Goal: Task Accomplishment & Management: Manage account settings

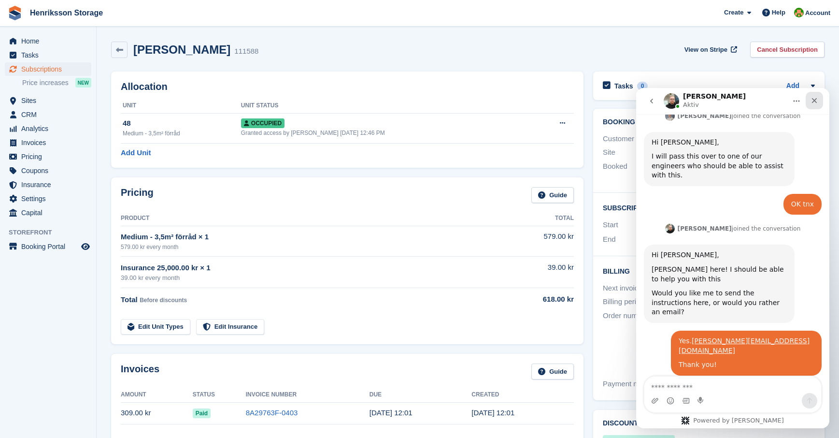
scroll to position [313, 0]
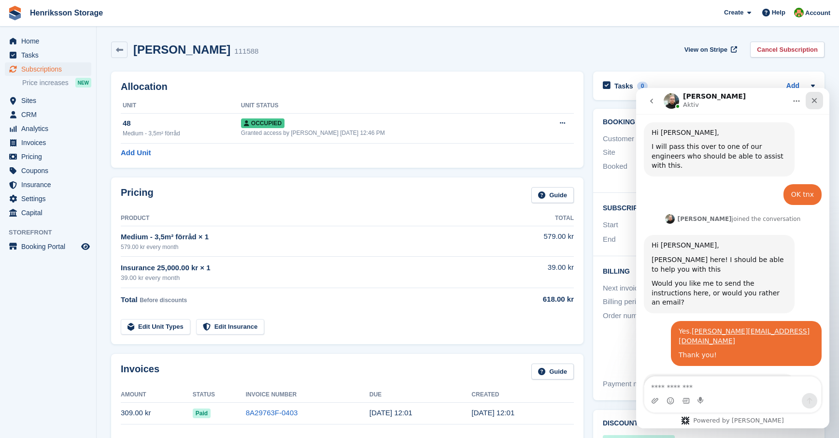
click at [818, 99] on icon "Stäng" at bounding box center [815, 101] width 8 height 8
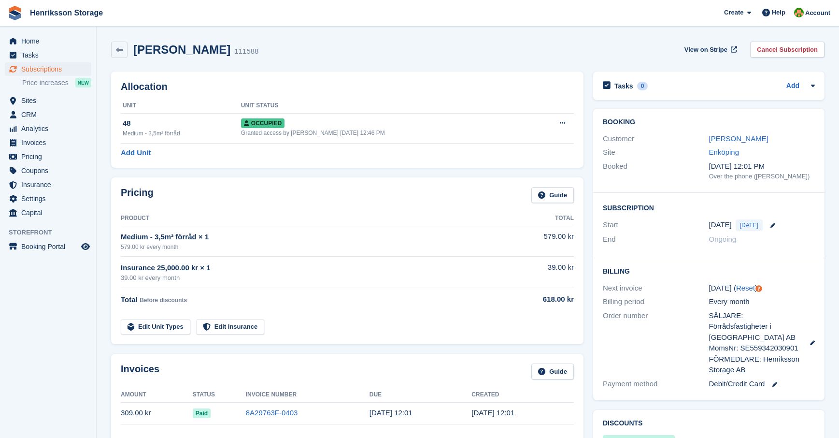
scroll to position [313, 0]
click at [177, 326] on link "Edit Unit Types" at bounding box center [156, 327] width 70 height 16
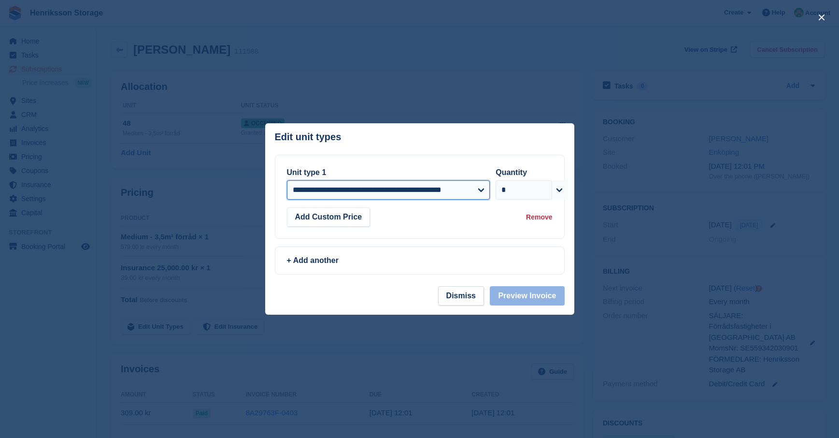
click at [482, 189] on select "**********" at bounding box center [388, 189] width 203 height 19
click at [312, 262] on div "+ Add another" at bounding box center [420, 261] width 266 height 12
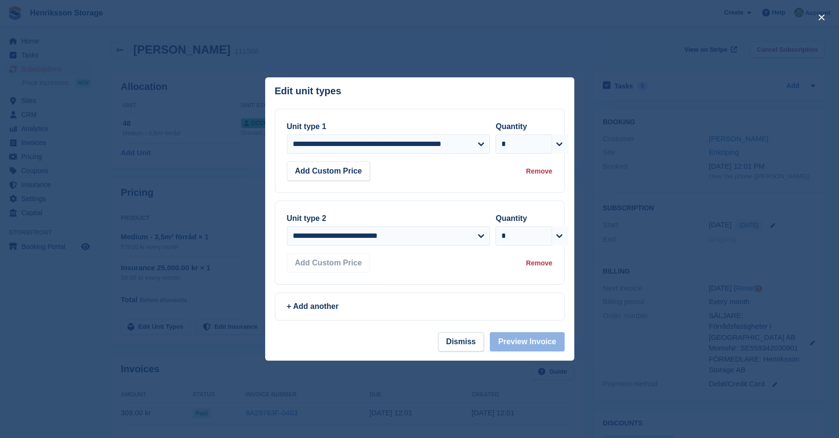
click at [535, 260] on div "Remove" at bounding box center [539, 263] width 26 height 10
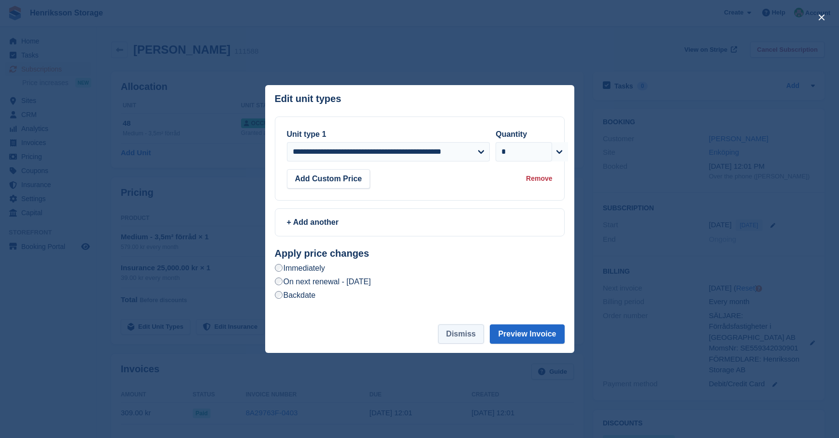
click at [449, 337] on button "Dismiss" at bounding box center [461, 333] width 46 height 19
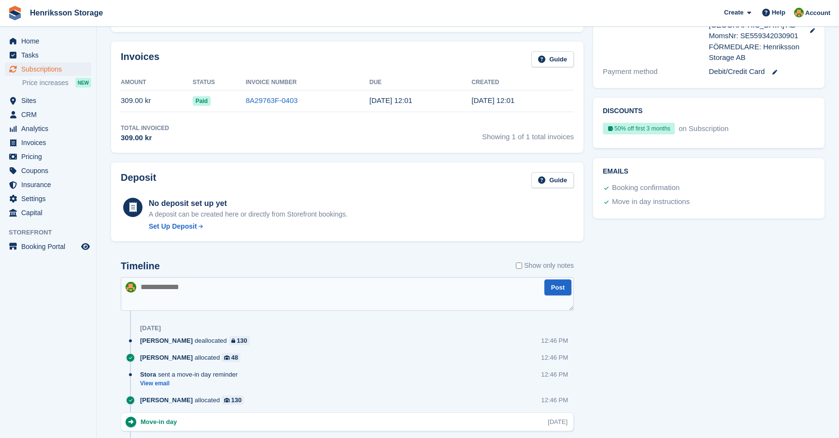
scroll to position [356, 0]
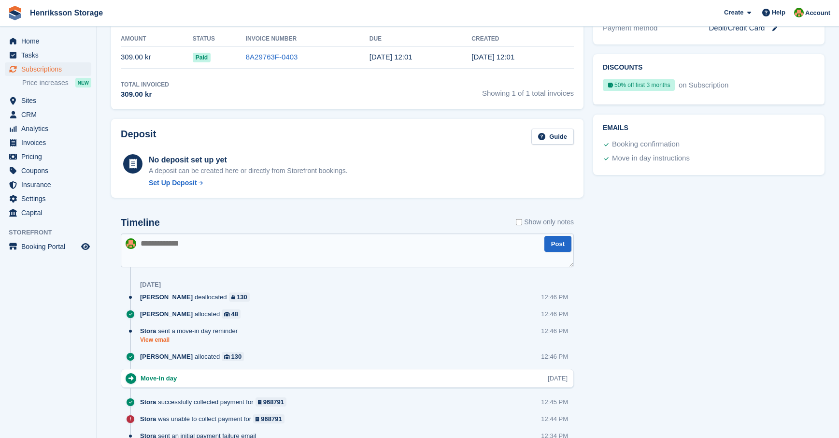
click at [154, 341] on link "View email" at bounding box center [191, 340] width 102 height 8
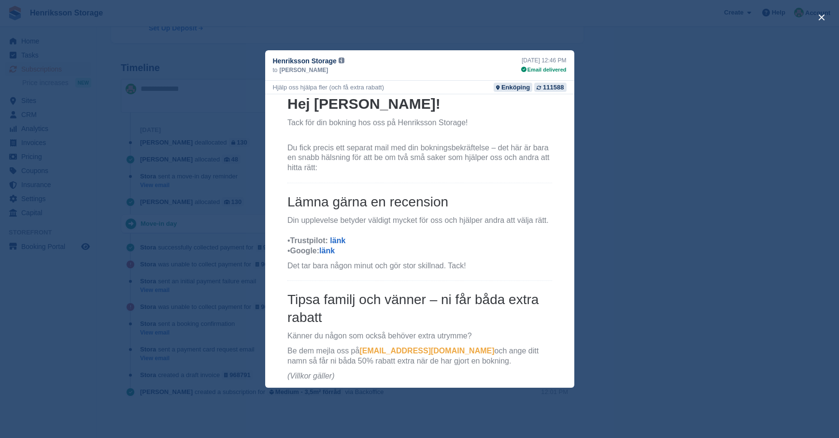
scroll to position [147, 0]
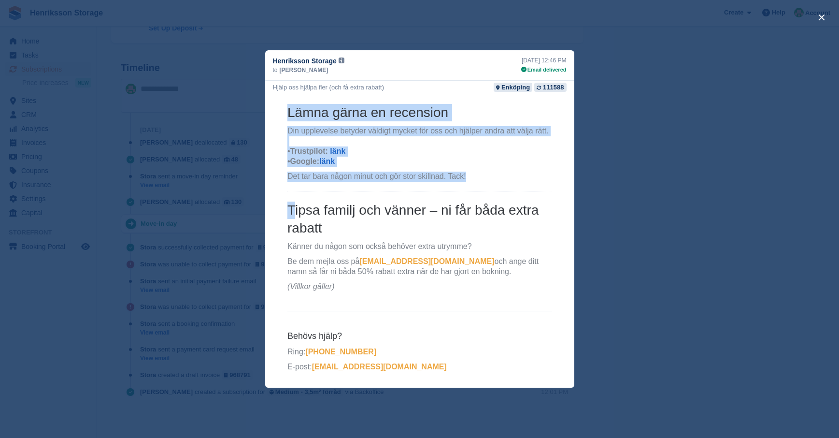
drag, startPoint x: 293, startPoint y: 209, endPoint x: 379, endPoint y: 298, distance: 124.1
click at [379, 298] on th "Hej [PERSON_NAME]! Tack för din bokning hos oss på Henriksson Storage! Du fick …" at bounding box center [419, 154] width 280 height 299
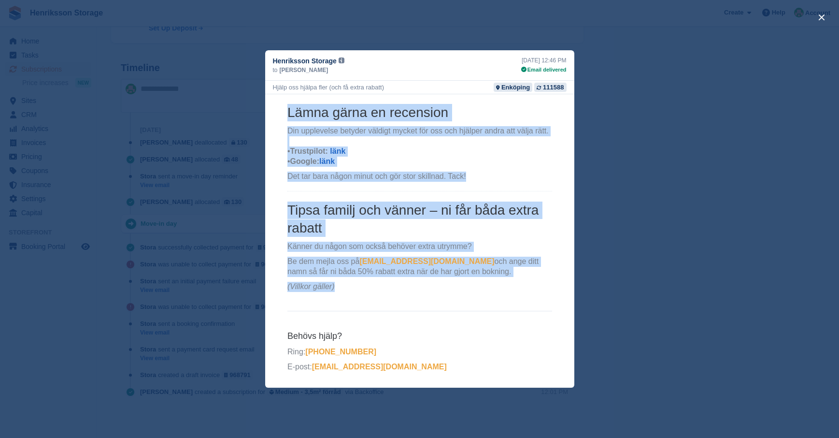
drag, startPoint x: 285, startPoint y: 246, endPoint x: 358, endPoint y: 287, distance: 83.7
click at [358, 287] on th "Hej [PERSON_NAME]! Tack för din bokning hos oss på Henriksson Storage! Du fick …" at bounding box center [419, 154] width 280 height 299
click at [358, 287] on p "(Villkor gäller)" at bounding box center [419, 287] width 265 height 10
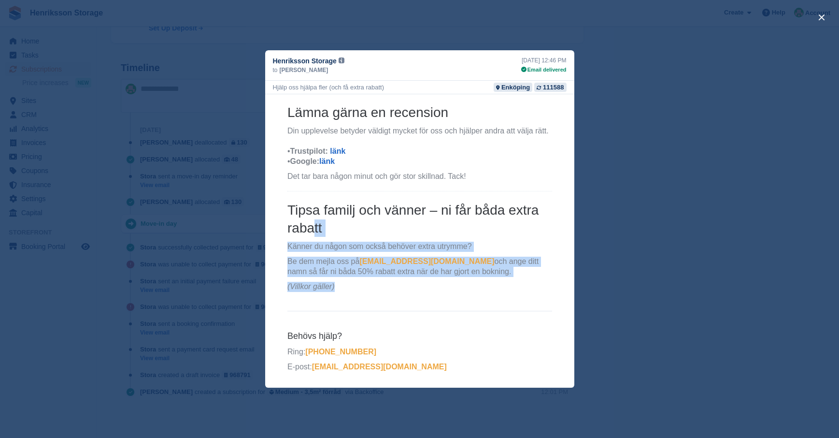
drag, startPoint x: 358, startPoint y: 287, endPoint x: 314, endPoint y: 233, distance: 68.7
click at [315, 234] on th "Hej [PERSON_NAME]! Tack för din bokning hos oss på Henriksson Storage! Du fick …" at bounding box center [419, 150] width 265 height 291
click at [314, 233] on h3 "Tipsa familj och vänner – ni får båda extra rabatt" at bounding box center [419, 219] width 265 height 35
drag, startPoint x: 302, startPoint y: 224, endPoint x: 352, endPoint y: 284, distance: 77.8
click at [352, 284] on th "Hej [PERSON_NAME]! Tack för din bokning hos oss på Henriksson Storage! Du fick …" at bounding box center [419, 150] width 265 height 291
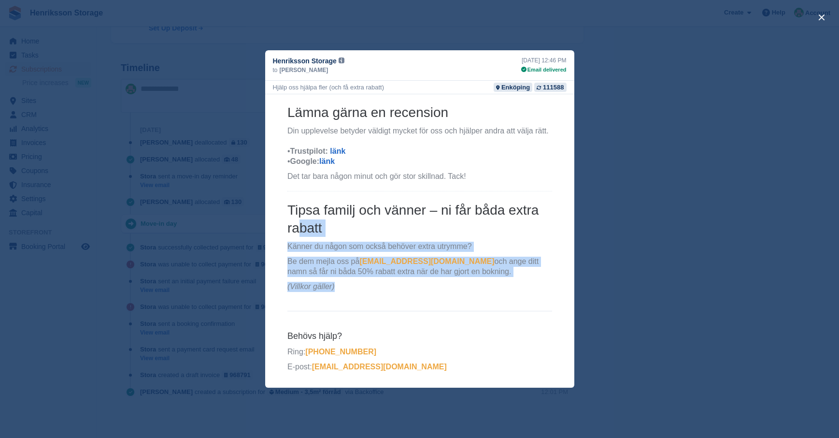
click at [352, 284] on p "(Villkor gäller)" at bounding box center [419, 287] width 265 height 10
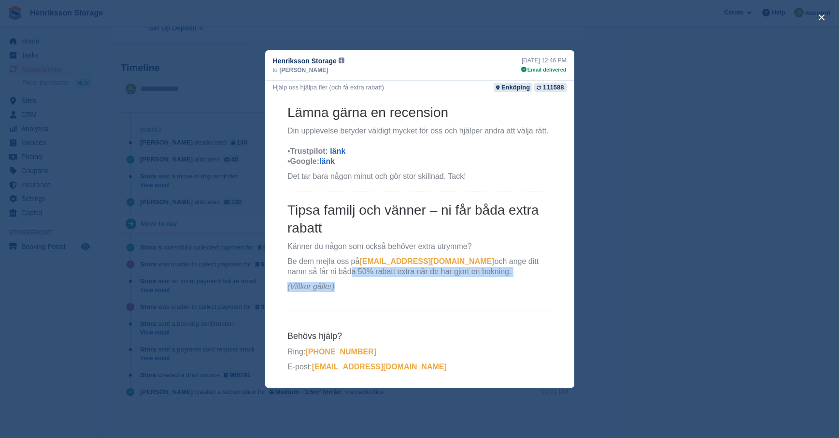
drag, startPoint x: 297, startPoint y: 271, endPoint x: 376, endPoint y: 284, distance: 80.3
click at [377, 283] on th "Hej [PERSON_NAME]! Tack för din bokning hos oss på Henriksson Storage! Du fick …" at bounding box center [419, 150] width 265 height 291
click at [375, 284] on p "(Villkor gäller)" at bounding box center [419, 287] width 265 height 10
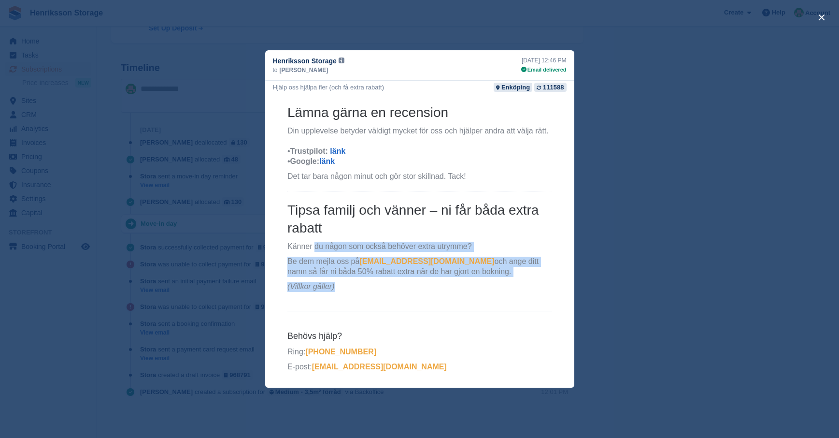
drag, startPoint x: 375, startPoint y: 284, endPoint x: 310, endPoint y: 239, distance: 78.6
click at [318, 246] on th "Hej [PERSON_NAME]! Tack för din bokning hos oss på Henriksson Storage! Du fick …" at bounding box center [419, 150] width 265 height 291
click at [310, 239] on th "Hej [PERSON_NAME]! Tack för din bokning hos oss på Henriksson Storage! Du fick …" at bounding box center [419, 150] width 265 height 291
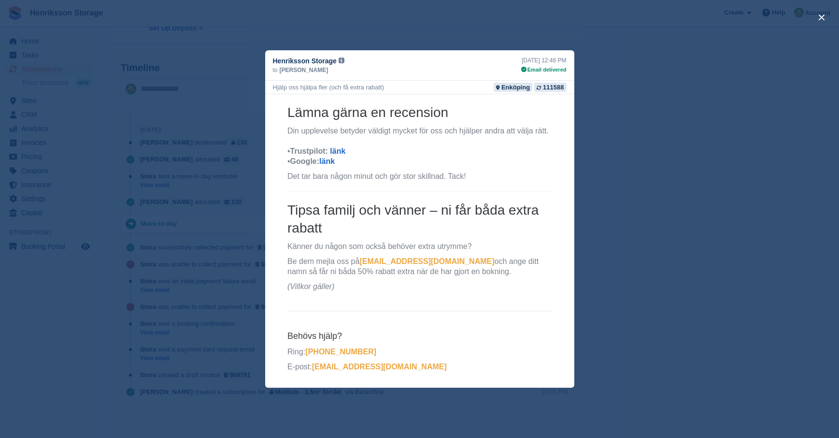
click at [302, 289] on em "(Villkor gäller)" at bounding box center [310, 286] width 47 height 8
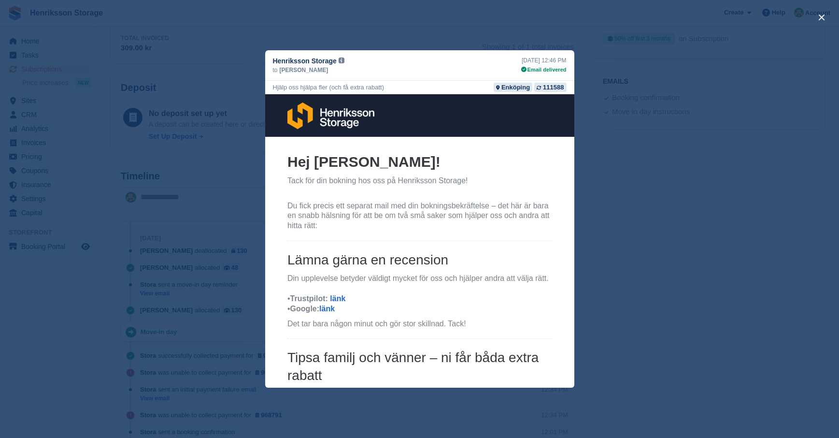
scroll to position [402, 0]
click at [655, 132] on div "close" at bounding box center [419, 219] width 839 height 438
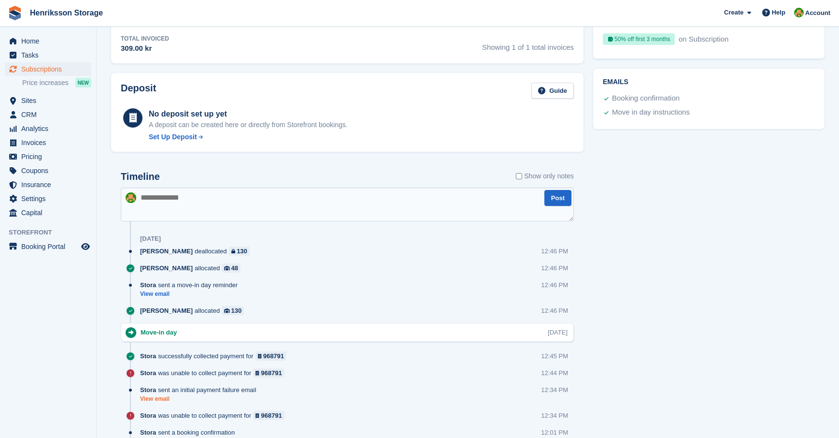
click at [165, 397] on link "View email" at bounding box center [200, 399] width 121 height 8
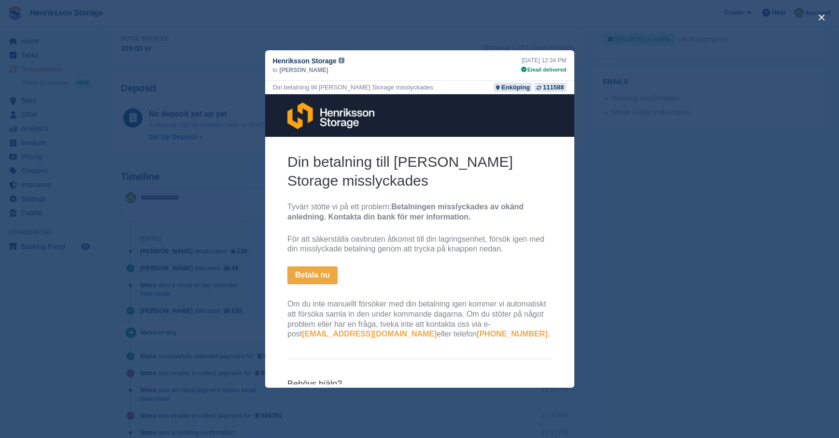
scroll to position [0, 0]
click at [608, 125] on div "close" at bounding box center [419, 219] width 839 height 438
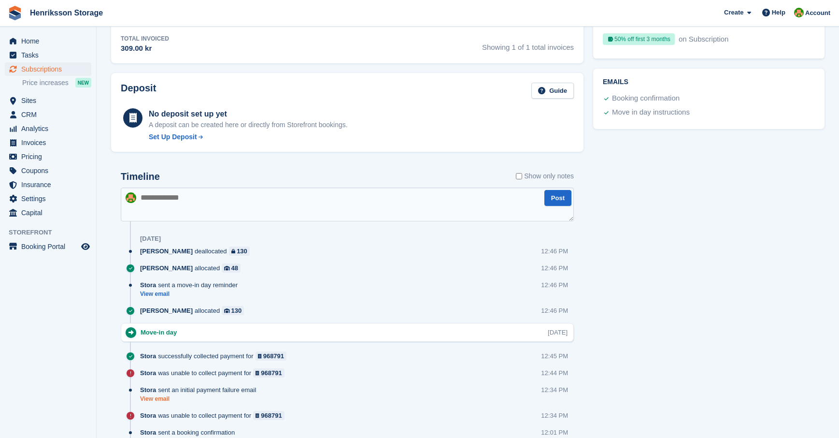
click at [161, 399] on link "View email" at bounding box center [200, 399] width 121 height 8
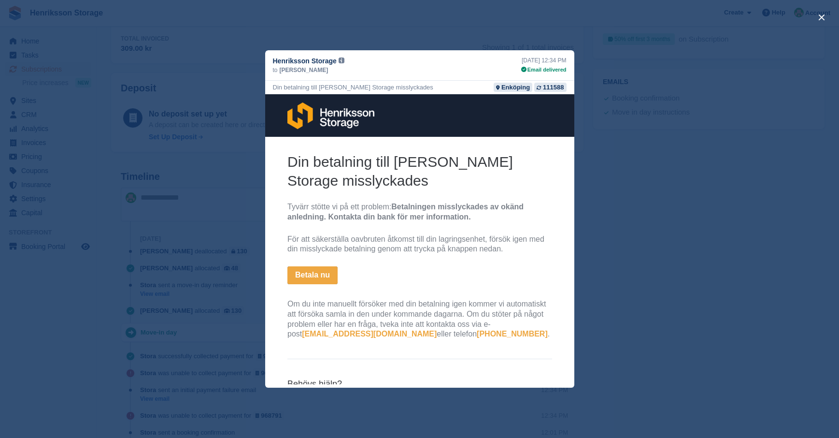
click at [145, 319] on div "close" at bounding box center [419, 219] width 839 height 438
